Goal: Navigation & Orientation: Understand site structure

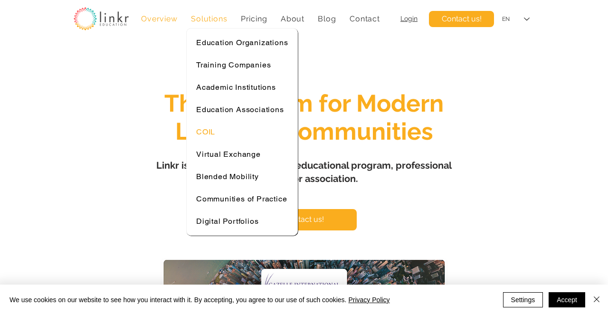
click at [208, 127] on span "COIL" at bounding box center [205, 131] width 19 height 9
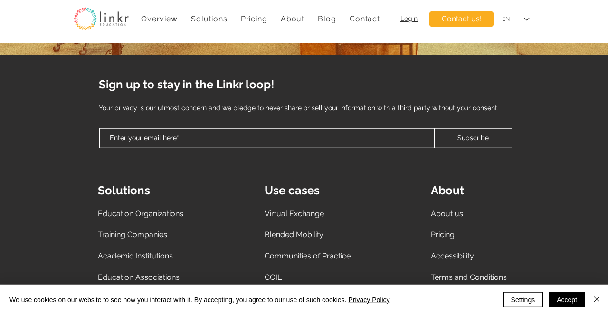
scroll to position [3519, 0]
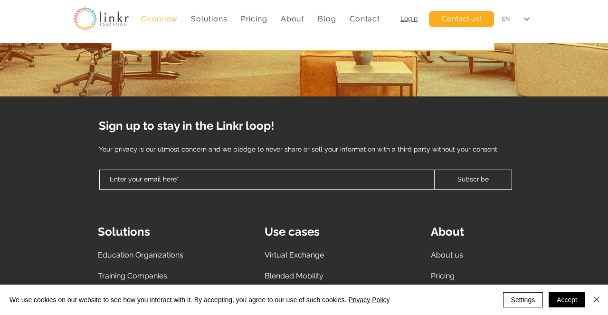
click at [160, 18] on span "Overview" at bounding box center [159, 18] width 36 height 9
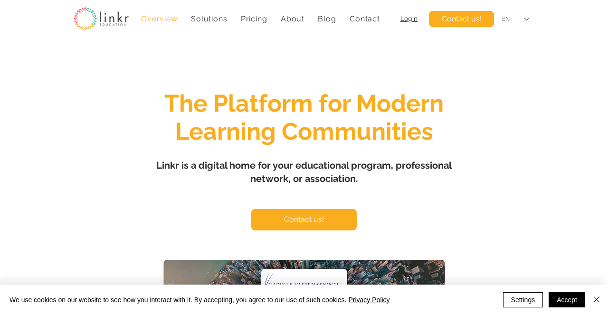
click at [529, 19] on icon "Language Selector: English" at bounding box center [527, 19] width 6 height 3
click at [529, 19] on icon "English" at bounding box center [527, 19] width 6 height 3
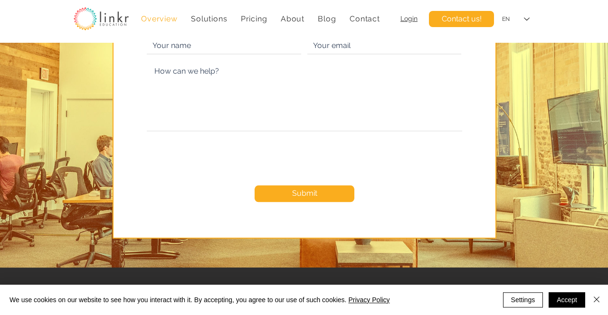
scroll to position [4395, 0]
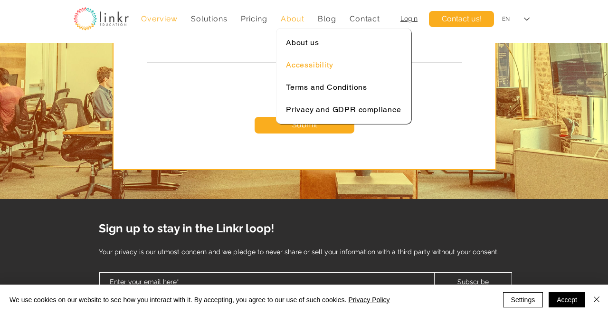
click at [302, 62] on span "Accessibility" at bounding box center [309, 64] width 47 height 9
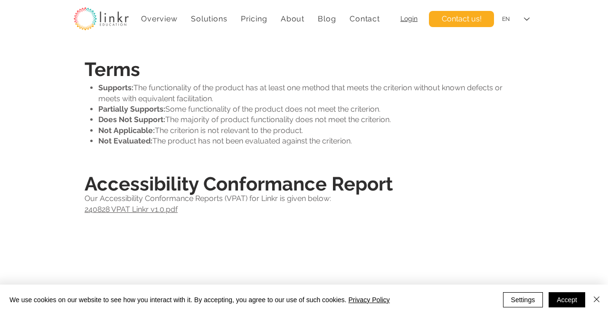
scroll to position [938, 0]
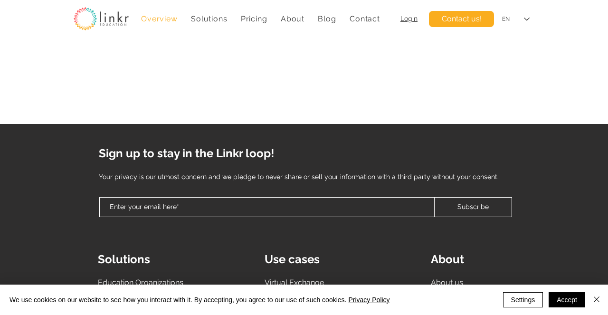
click at [167, 19] on span "Overview" at bounding box center [159, 18] width 36 height 9
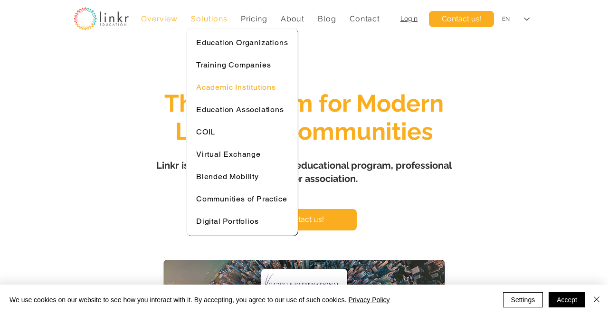
click at [219, 85] on span "Academic Institutions" at bounding box center [236, 87] width 80 height 9
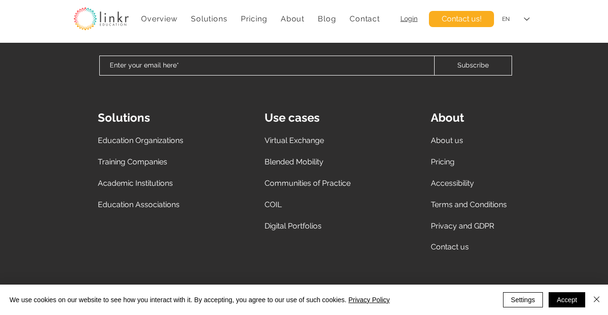
scroll to position [2494, 0]
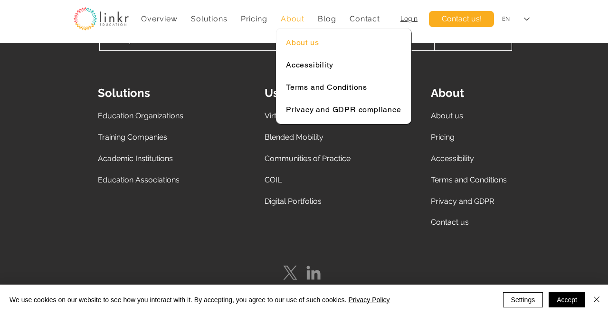
click at [302, 38] on span "About us" at bounding box center [302, 42] width 33 height 9
